Goal: Transaction & Acquisition: Obtain resource

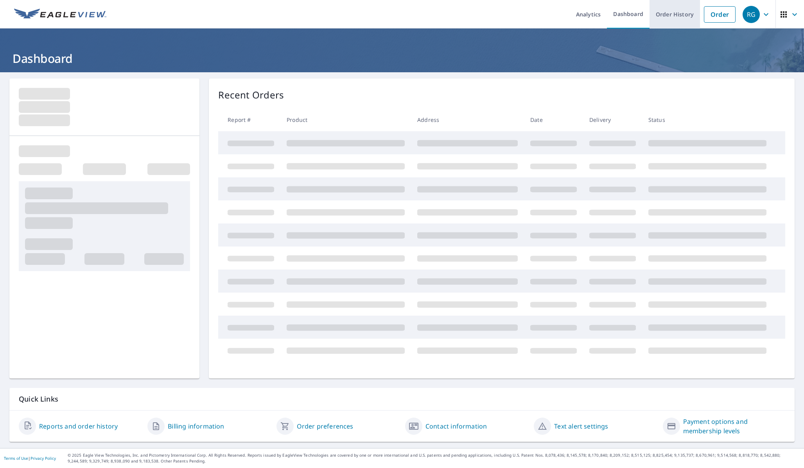
click at [685, 11] on link "Order History" at bounding box center [675, 14] width 50 height 29
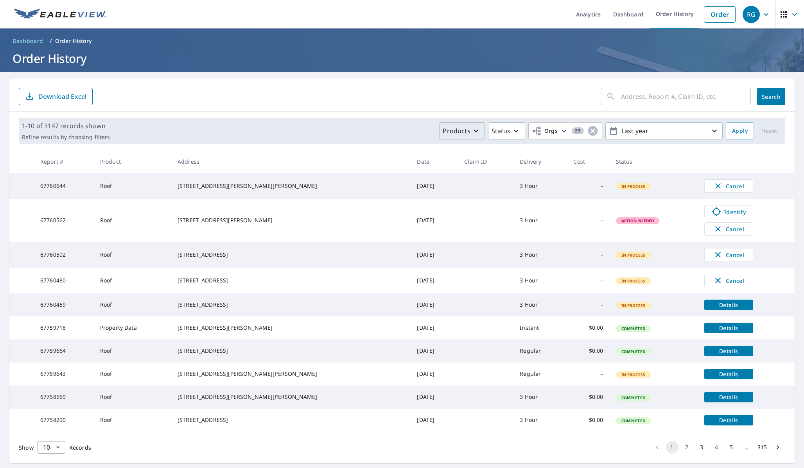
click at [474, 134] on icon "button" at bounding box center [475, 130] width 9 height 9
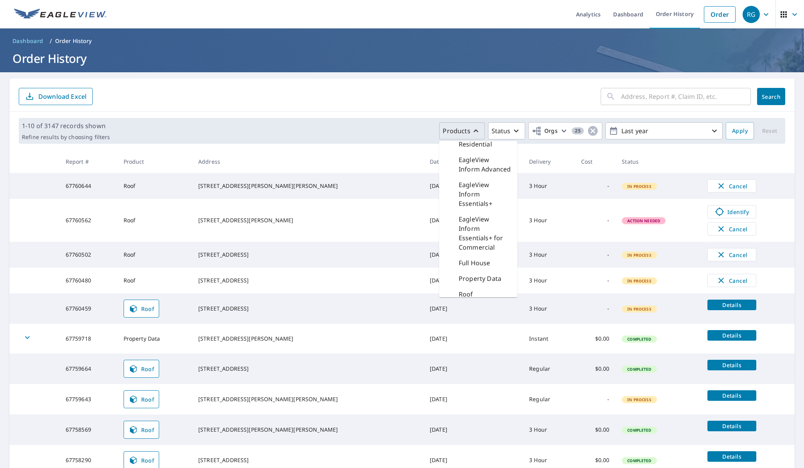
scroll to position [150, 0]
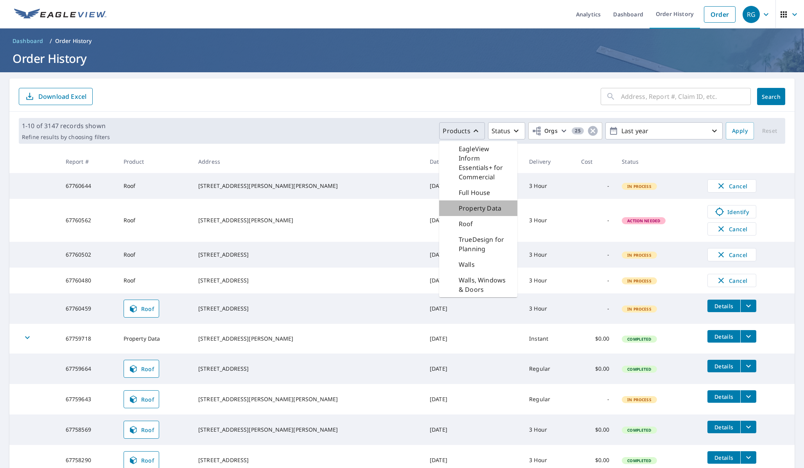
click at [476, 212] on p "Property Data" at bounding box center [480, 208] width 43 height 9
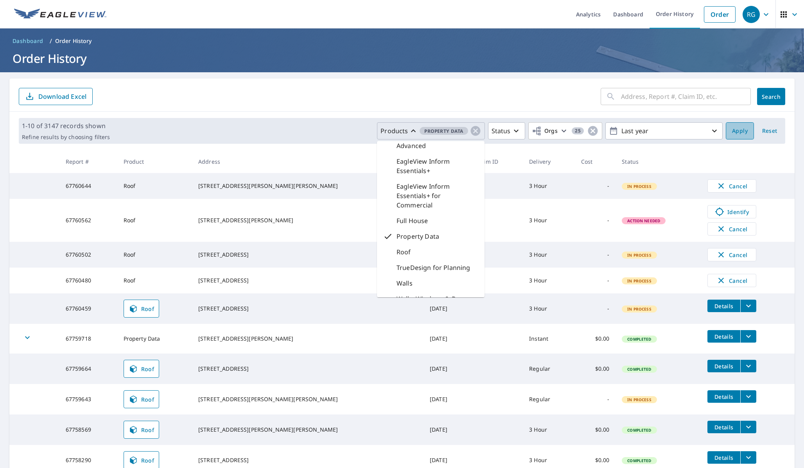
click at [735, 125] on button "Apply" at bounding box center [740, 130] width 28 height 17
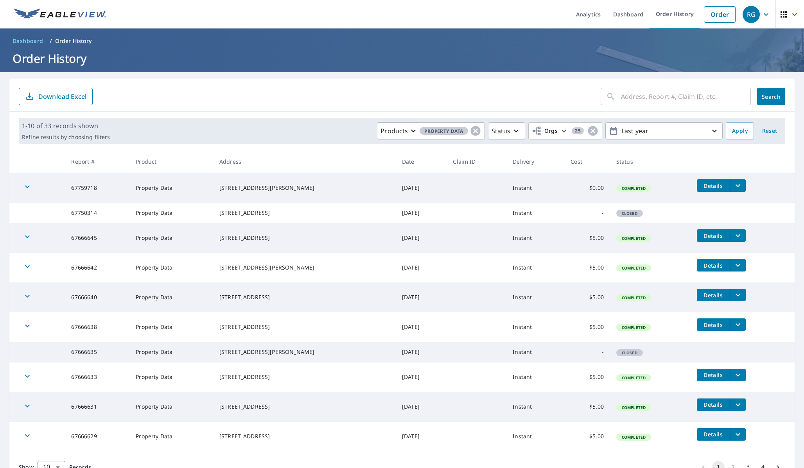
click at [26, 188] on icon "button" at bounding box center [27, 186] width 9 height 9
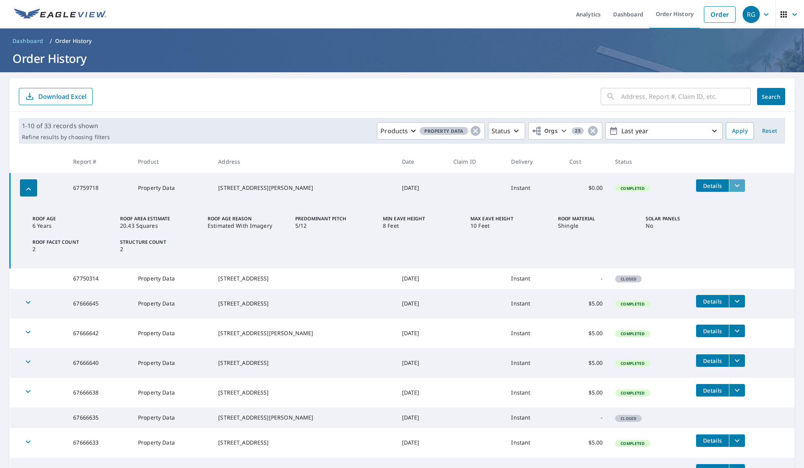
click at [741, 186] on button "filesDropdownBtn-67759718" at bounding box center [737, 185] width 16 height 13
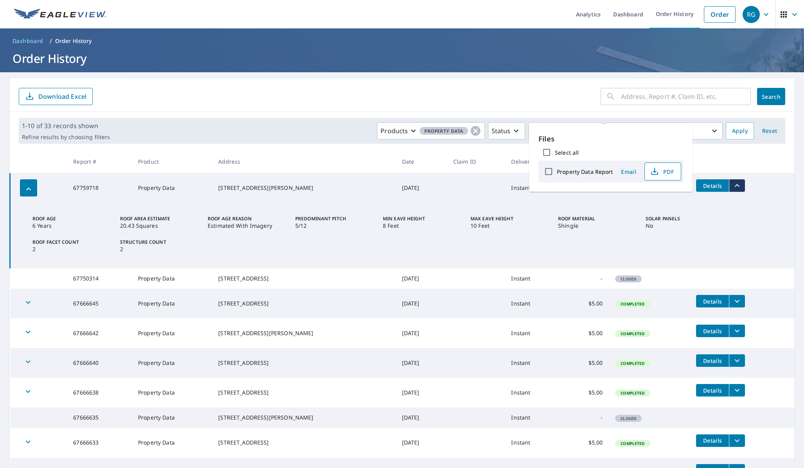
click at [660, 173] on span "PDF" at bounding box center [662, 171] width 25 height 9
click at [32, 190] on icon "button" at bounding box center [28, 189] width 9 height 9
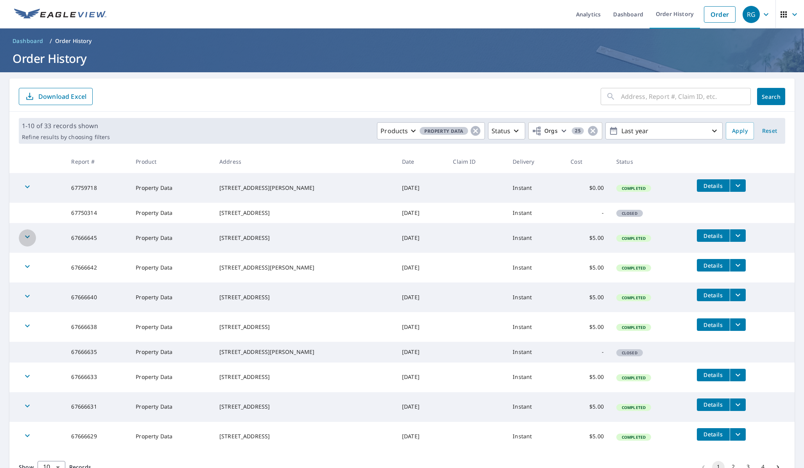
click at [27, 242] on icon "button" at bounding box center [27, 236] width 9 height 9
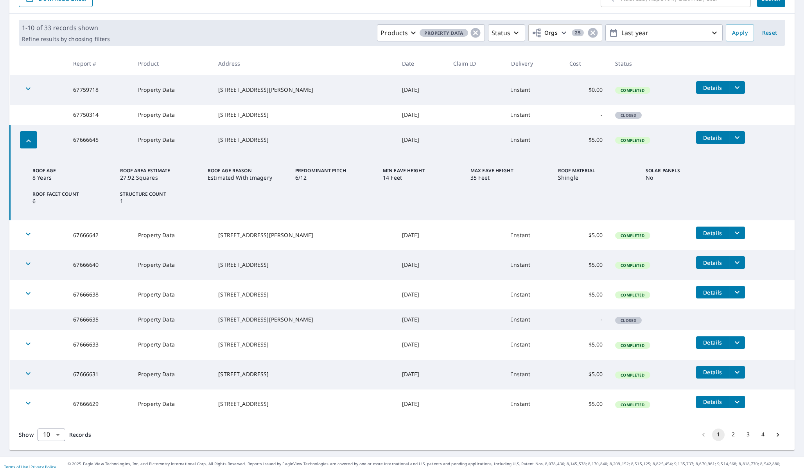
scroll to position [122, 0]
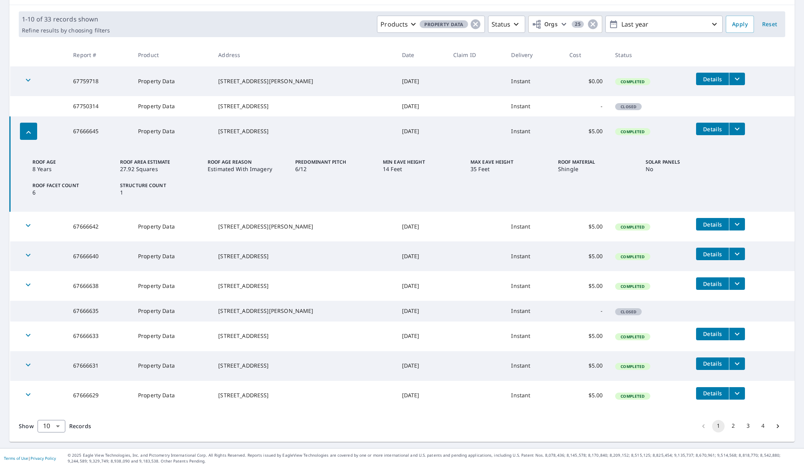
click at [734, 124] on icon "filesDropdownBtn-67666645" at bounding box center [736, 128] width 9 height 9
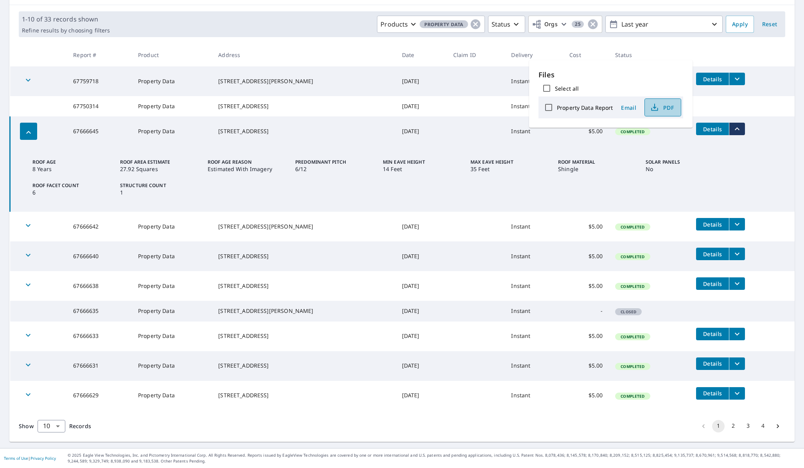
click at [653, 107] on icon "button" at bounding box center [655, 106] width 4 height 5
click at [28, 280] on icon "button" at bounding box center [27, 284] width 9 height 9
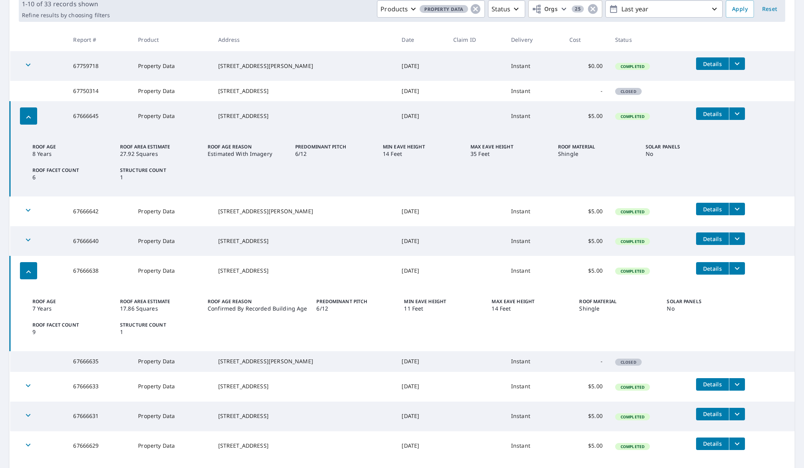
scroll to position [188, 0]
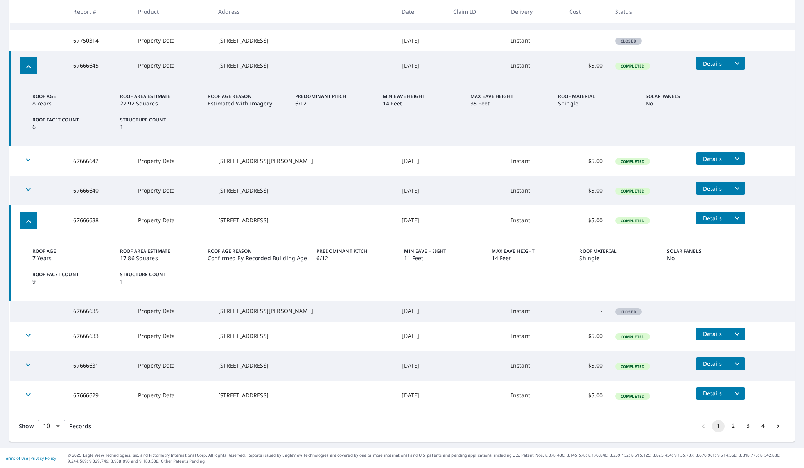
click at [734, 217] on td "Details" at bounding box center [742, 218] width 105 height 25
click at [734, 215] on icon "filesDropdownBtn-67666638" at bounding box center [736, 218] width 9 height 9
click at [663, 189] on button "PDF" at bounding box center [662, 197] width 37 height 18
click at [29, 361] on icon "button" at bounding box center [27, 365] width 9 height 9
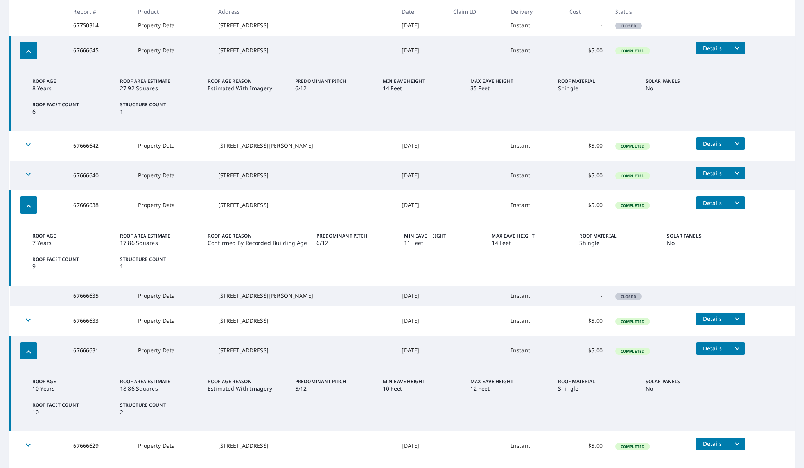
click at [737, 355] on button "filesDropdownBtn-67666631" at bounding box center [737, 349] width 16 height 13
click at [667, 353] on span "PDF" at bounding box center [661, 349] width 25 height 9
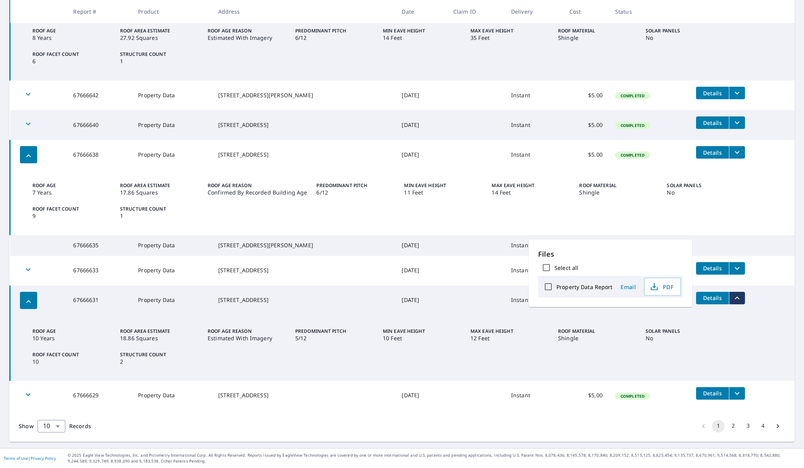
scroll to position [253, 0]
click at [732, 394] on icon "filesDropdownBtn-67666629" at bounding box center [736, 393] width 9 height 9
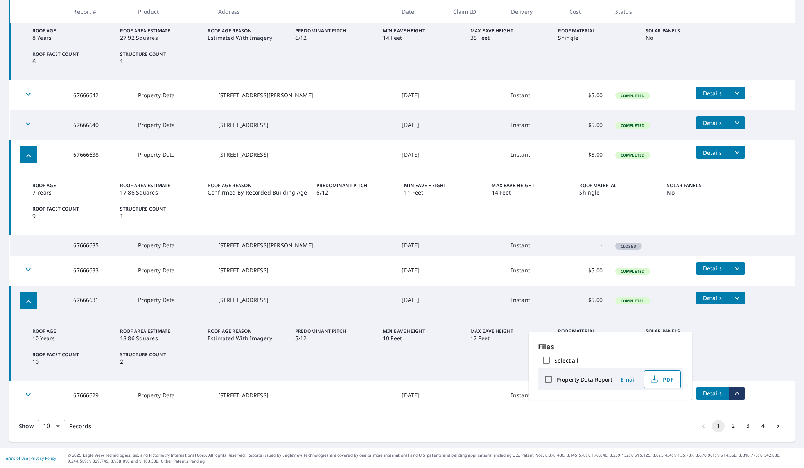
click at [669, 382] on span "PDF" at bounding box center [661, 379] width 25 height 9
click at [31, 395] on icon "button" at bounding box center [27, 394] width 9 height 9
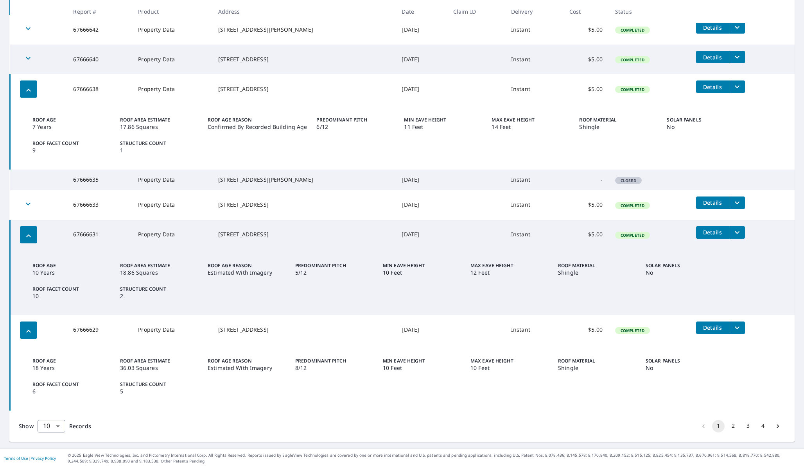
scroll to position [319, 0]
